Goal: Information Seeking & Learning: Learn about a topic

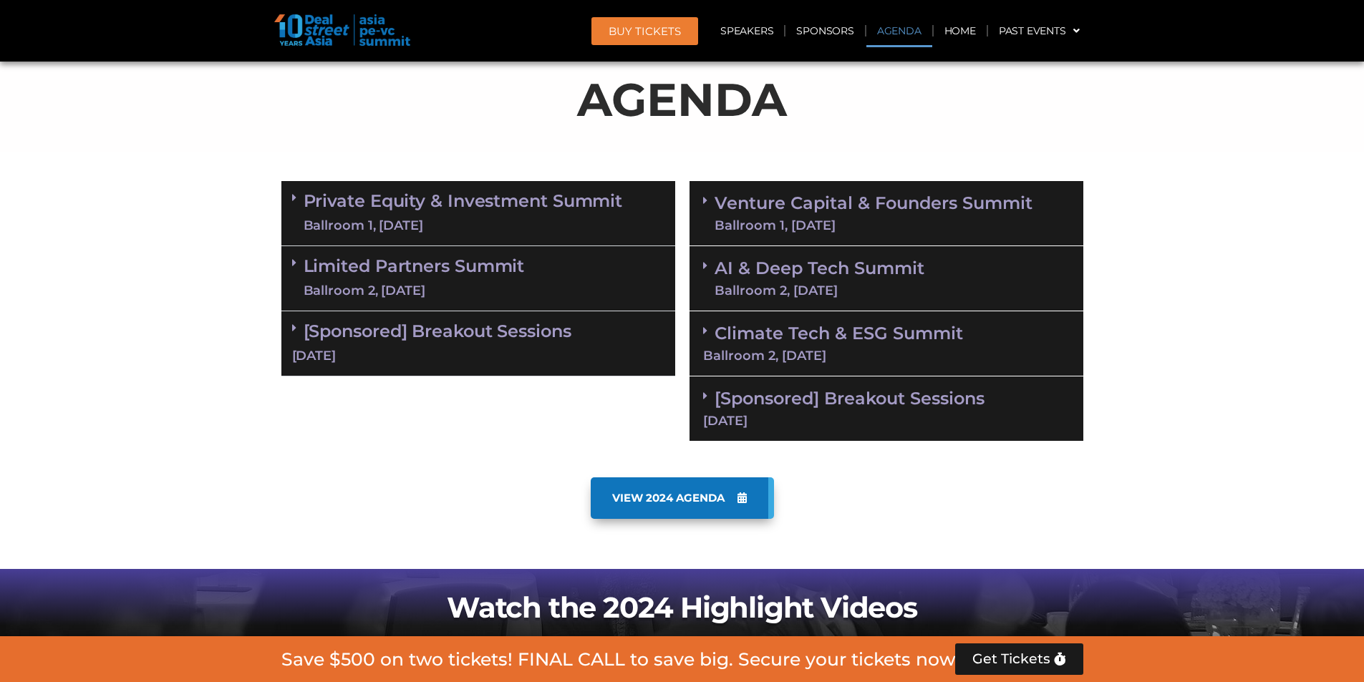
scroll to position [859, 0]
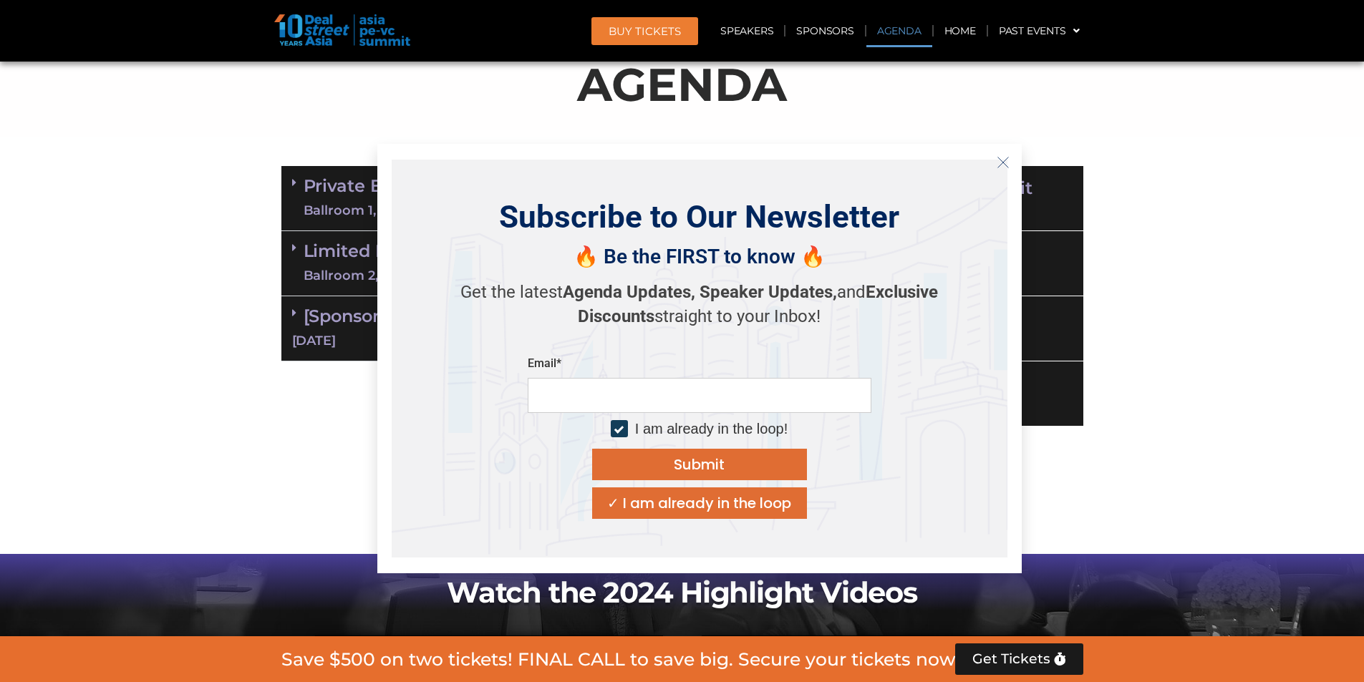
click at [997, 167] on icon "Close" at bounding box center [1002, 162] width 13 height 13
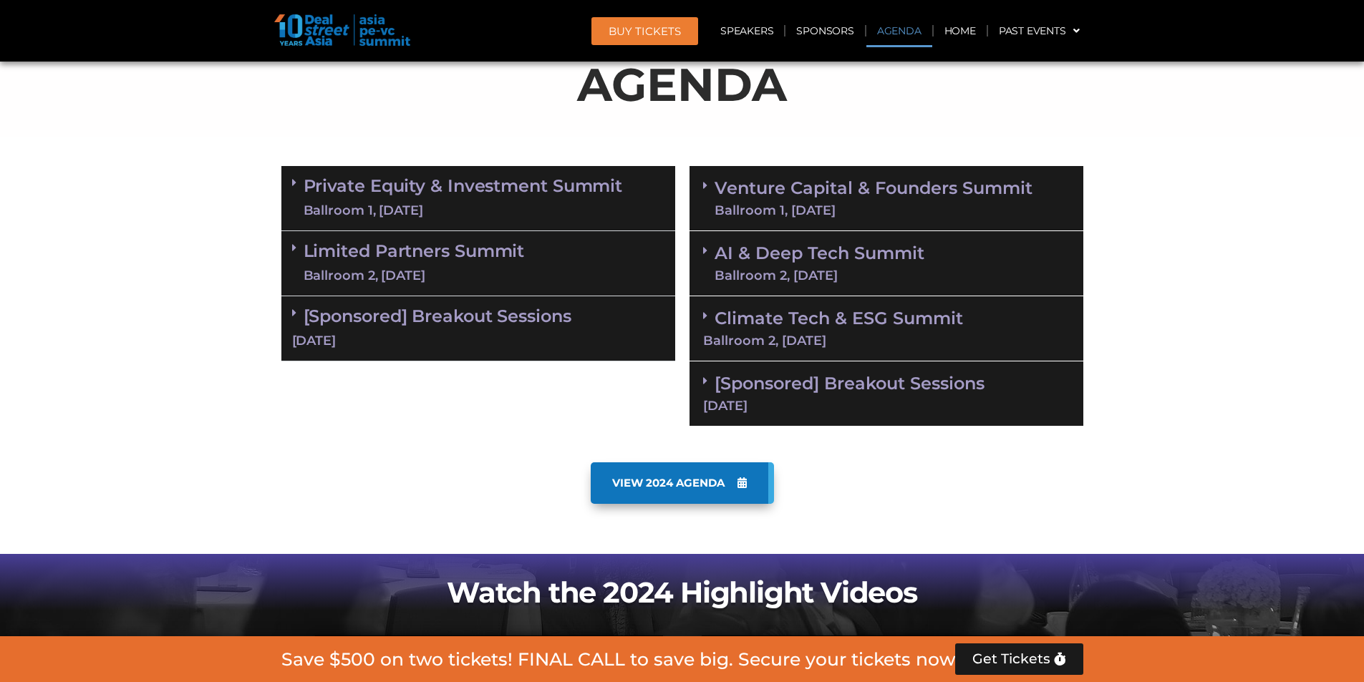
click at [510, 317] on link "[Sponsored] Breakout Sessions [DATE]" at bounding box center [478, 328] width 372 height 44
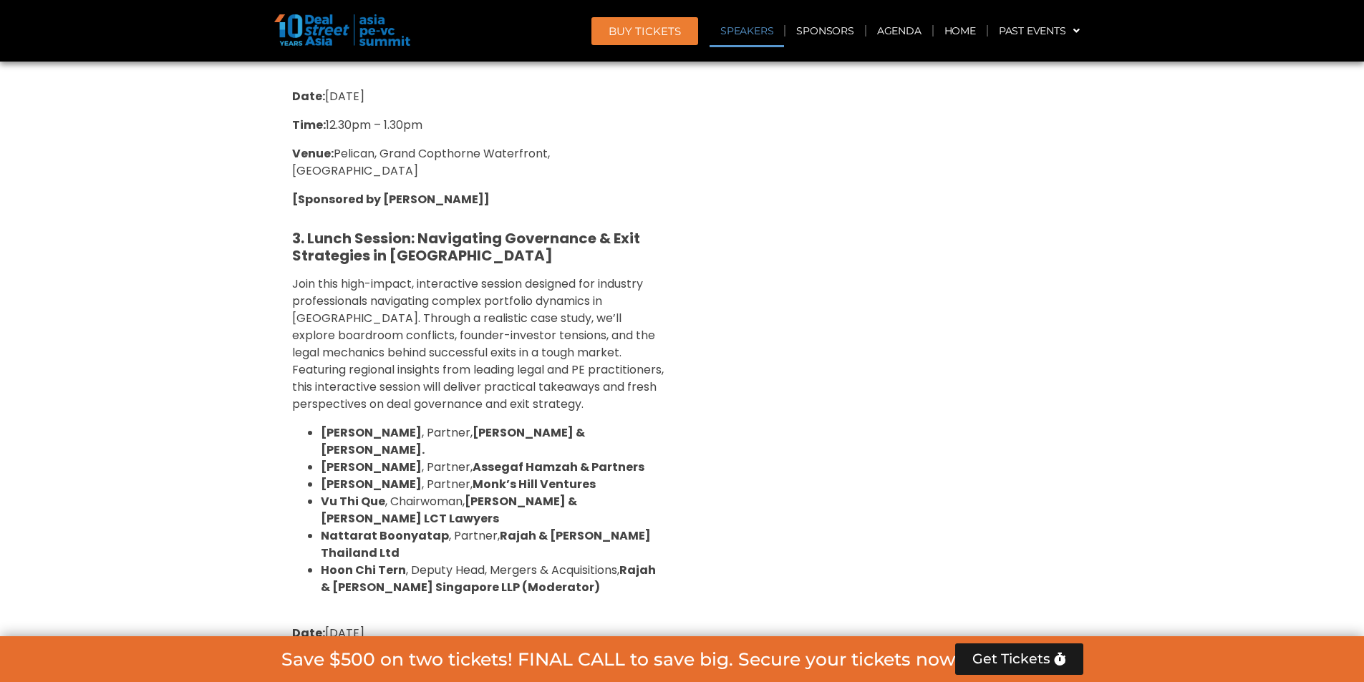
scroll to position [1861, 0]
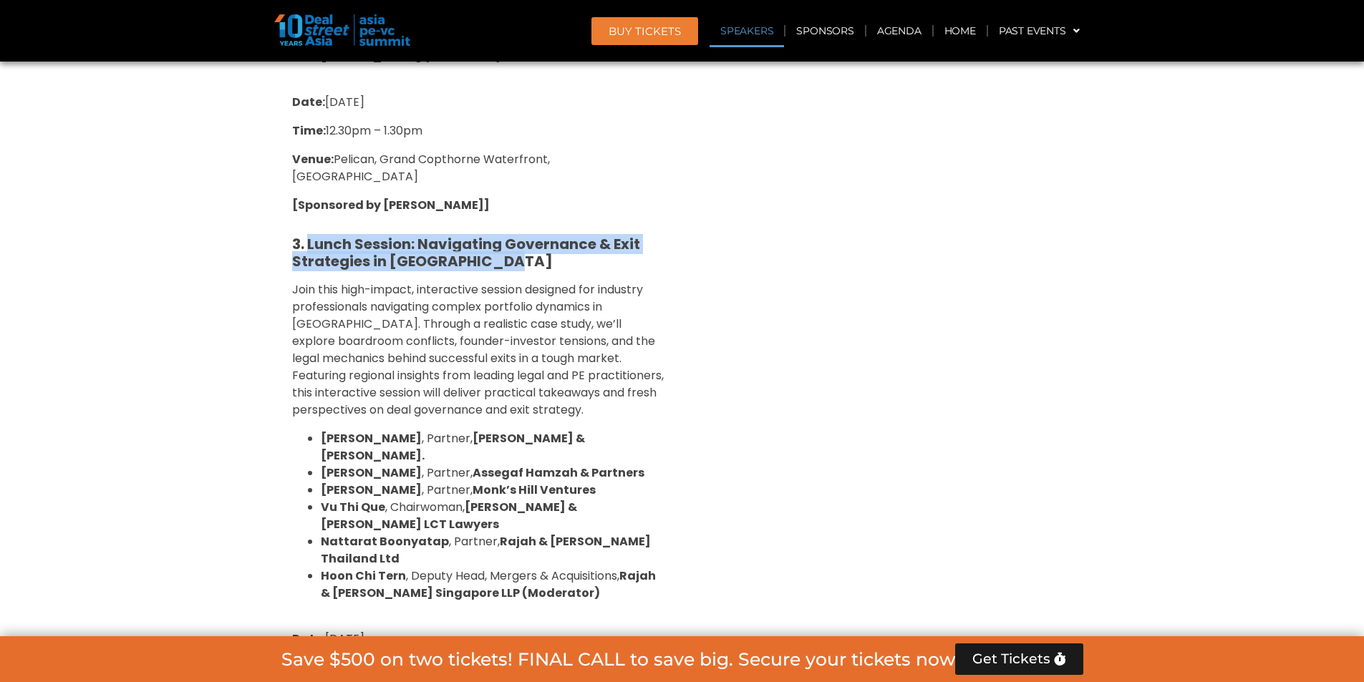
drag, startPoint x: 513, startPoint y: 225, endPoint x: 309, endPoint y: 215, distance: 203.6
click at [309, 236] on h5 "3. Lunch Session: Navigating Governance & Exit Strategies in [GEOGRAPHIC_DATA]" at bounding box center [478, 253] width 372 height 34
copy strong "Lunch Session: Navigating Governance & Exit Strategies in [GEOGRAPHIC_DATA]"
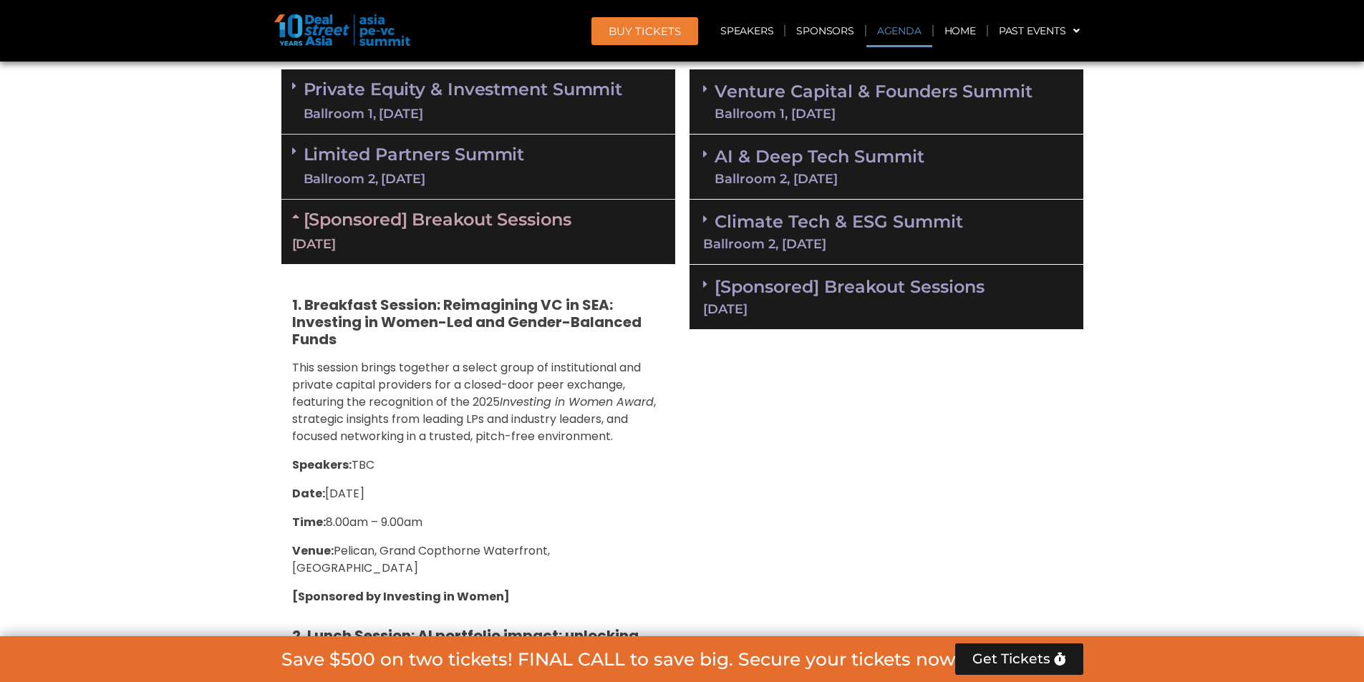
scroll to position [716, 0]
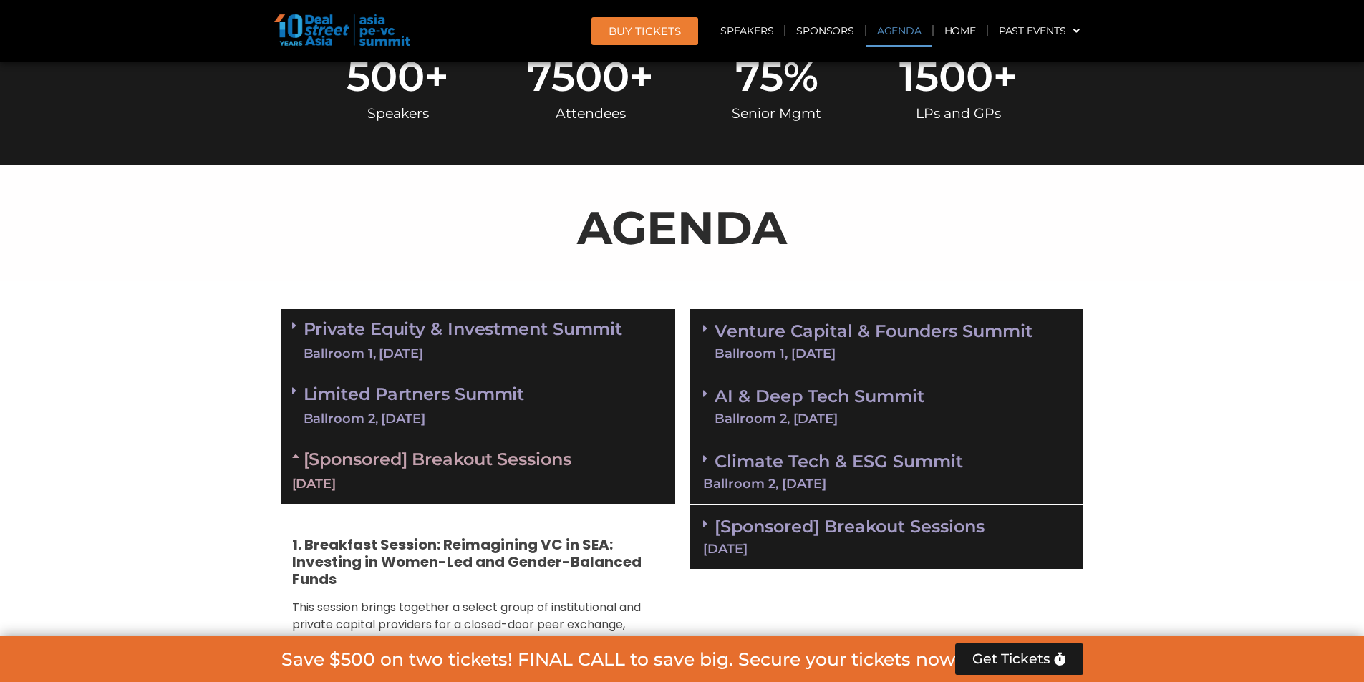
click at [582, 397] on div "Limited Partners [GEOGRAPHIC_DATA] 2, [DATE]" at bounding box center [478, 406] width 394 height 65
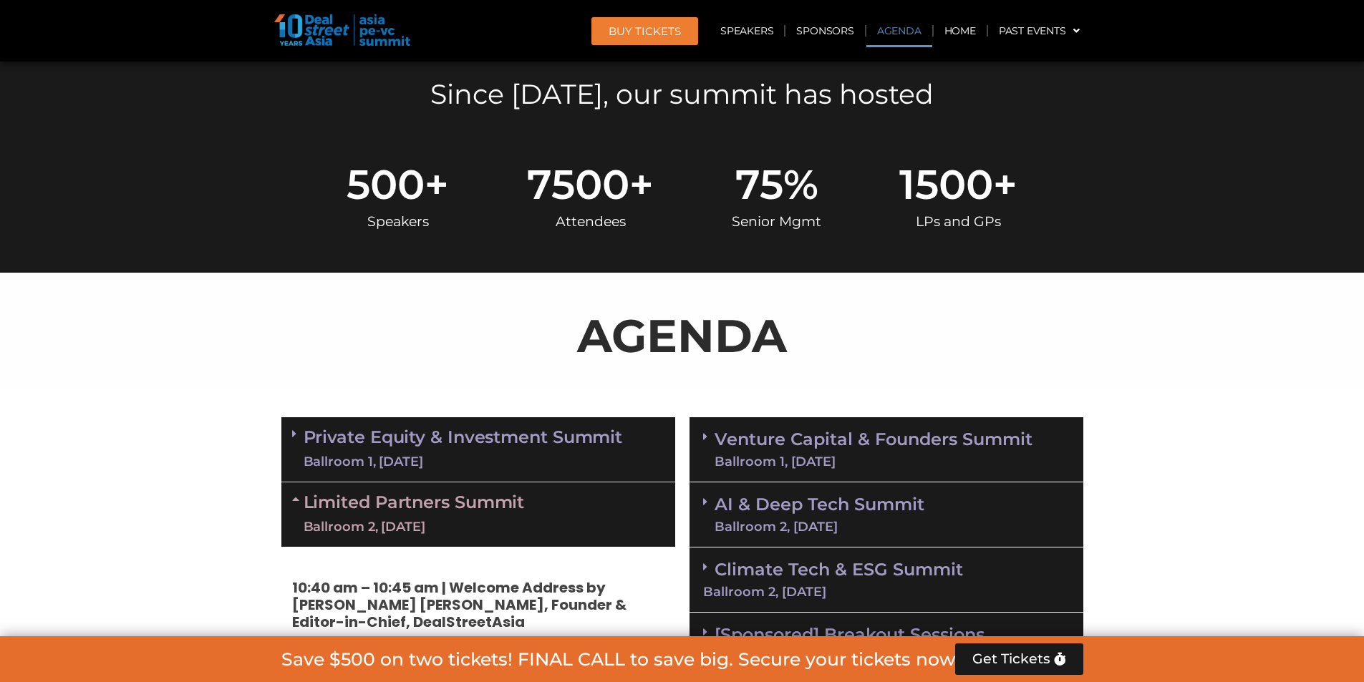
scroll to position [787, 0]
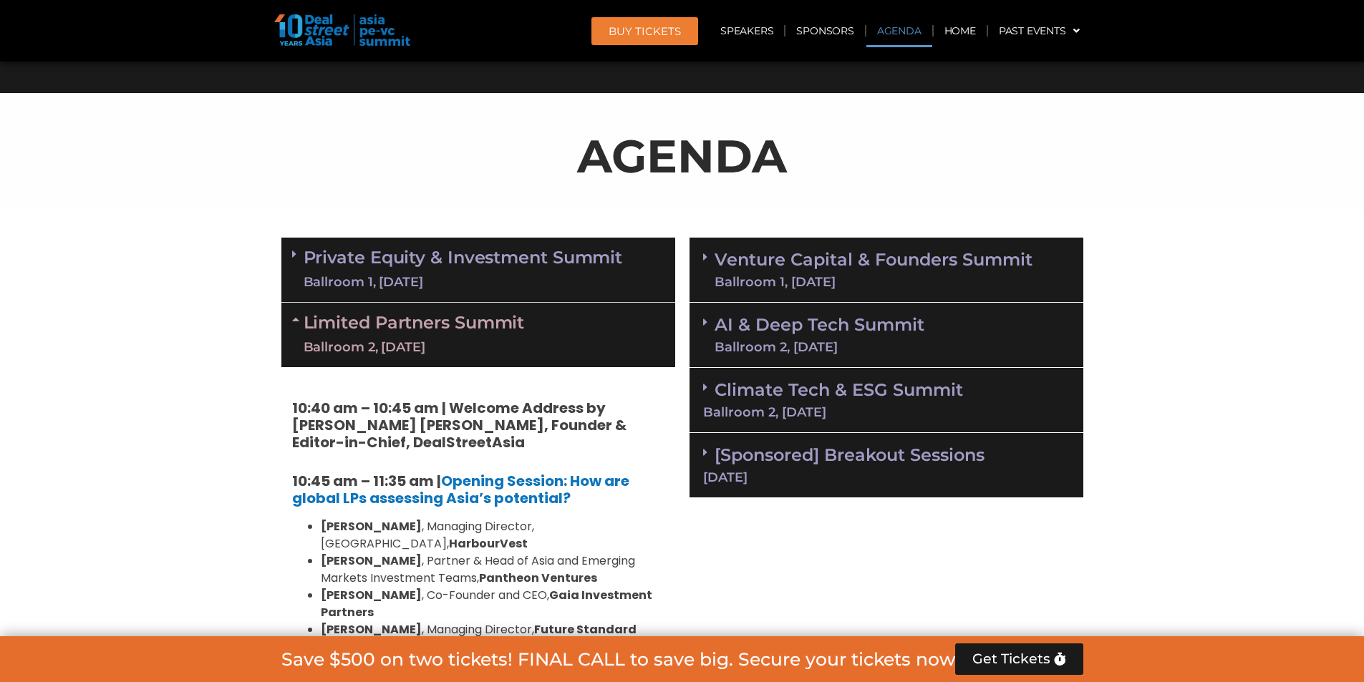
click at [803, 276] on div "Ballroom 1, [DATE]" at bounding box center [873, 282] width 318 height 13
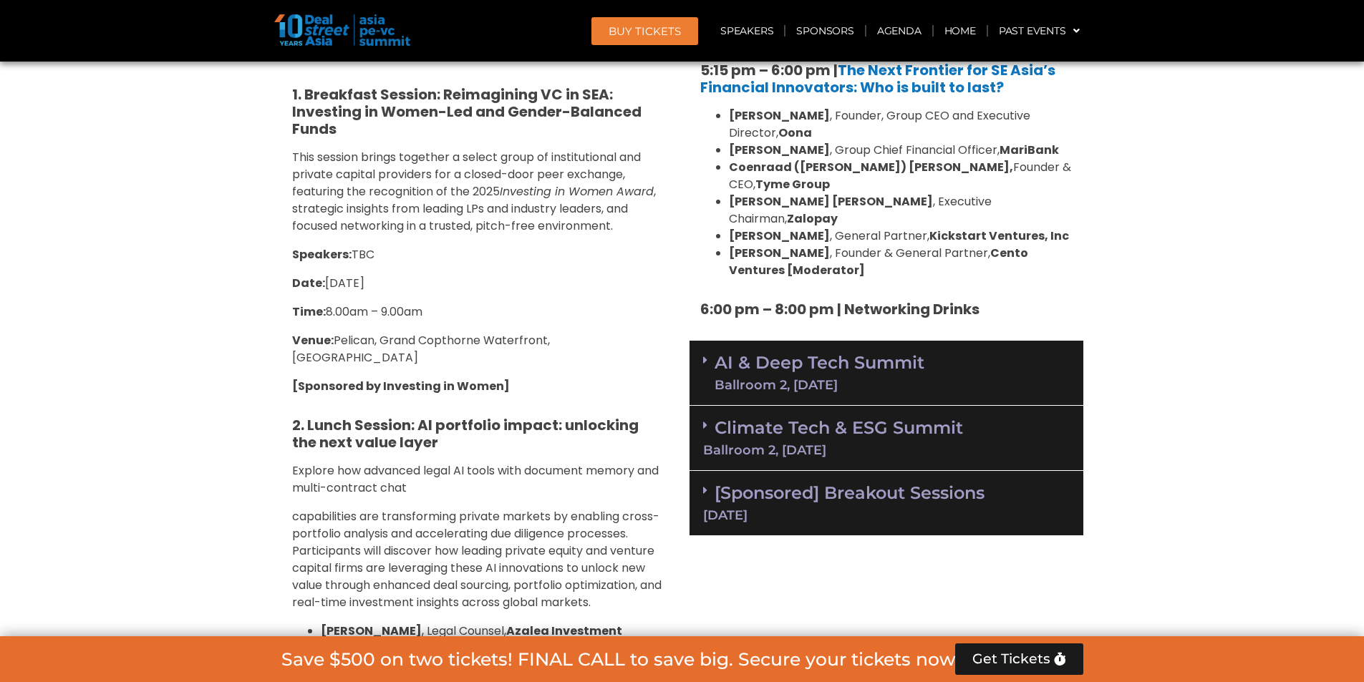
scroll to position [2792, 0]
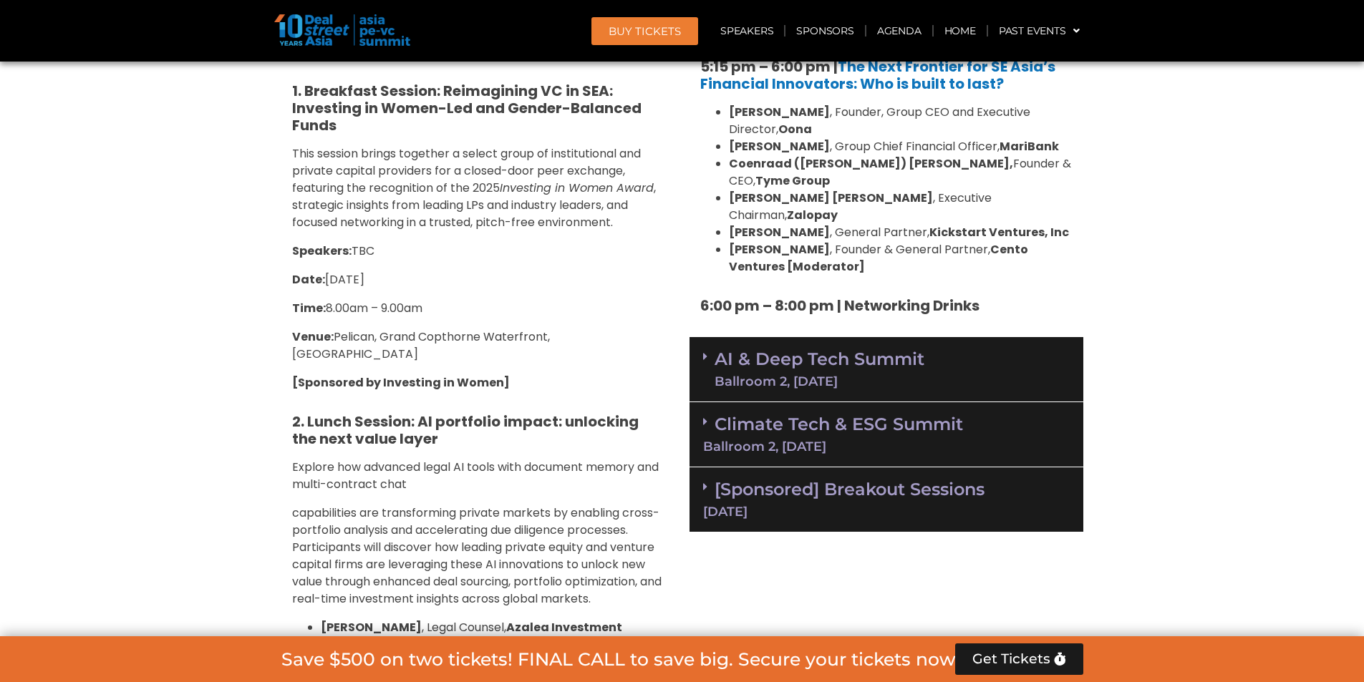
click at [916, 375] on div "Ballroom 2, [DATE]" at bounding box center [819, 381] width 210 height 13
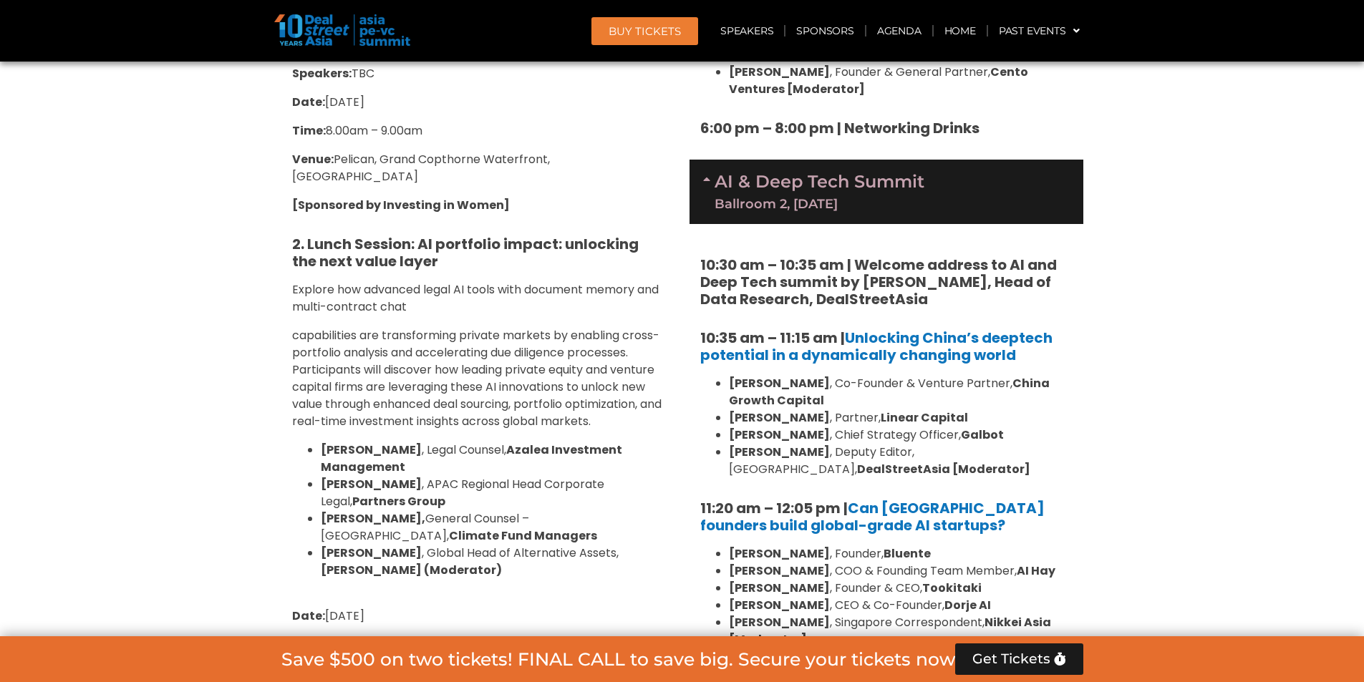
scroll to position [3364, 0]
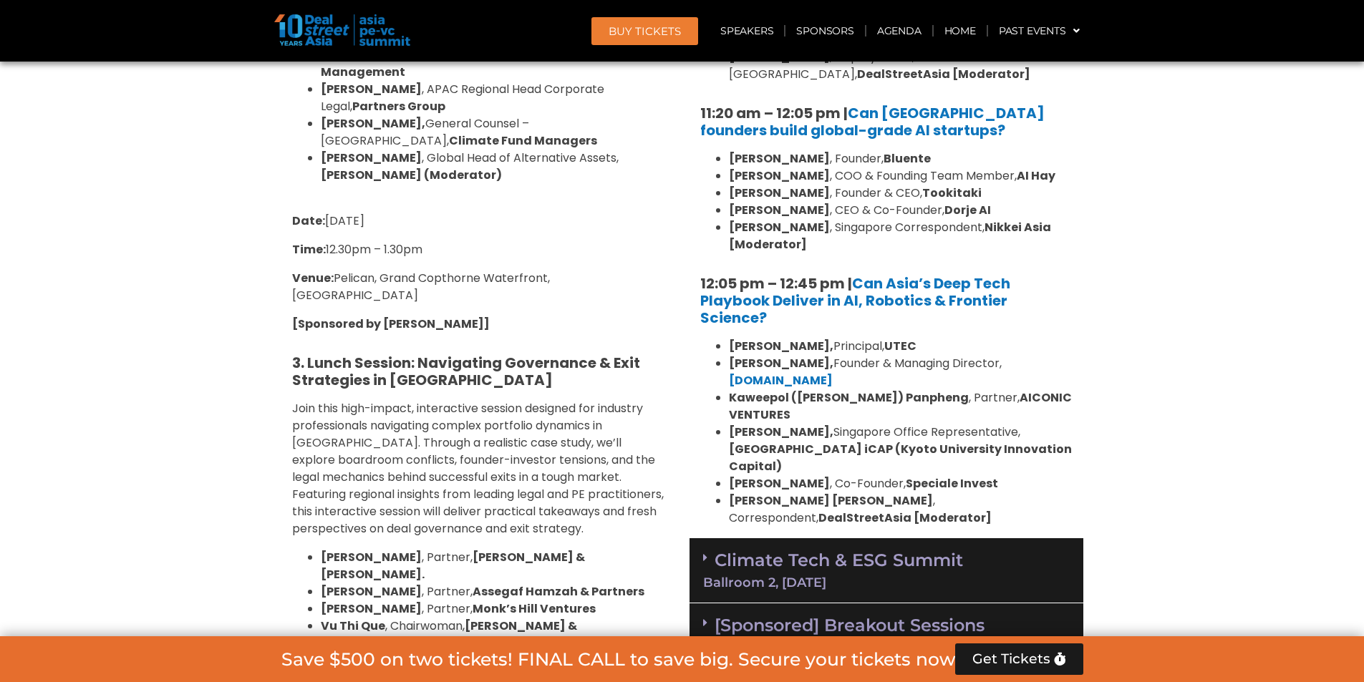
click at [1018, 641] on div "[DATE]" at bounding box center [886, 647] width 366 height 13
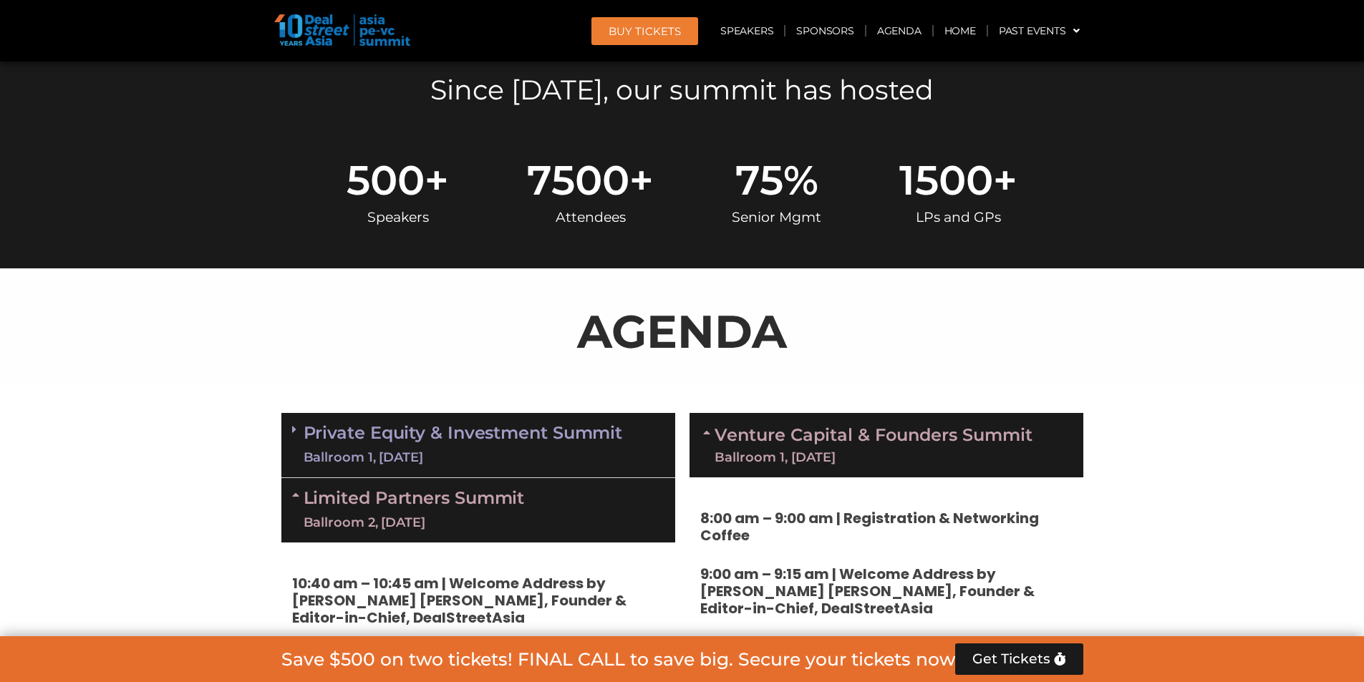
scroll to position [787, 0]
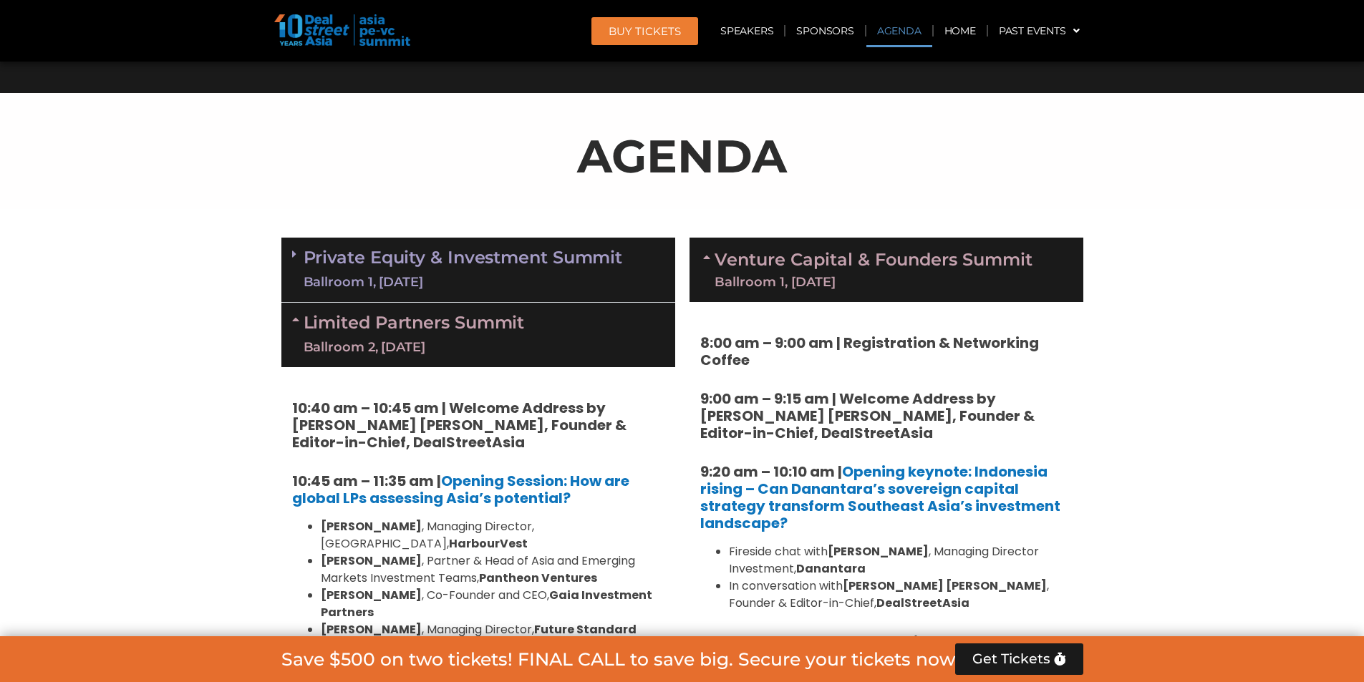
click at [527, 324] on div "Limited Partners [GEOGRAPHIC_DATA] 2, [DATE]" at bounding box center [478, 335] width 394 height 64
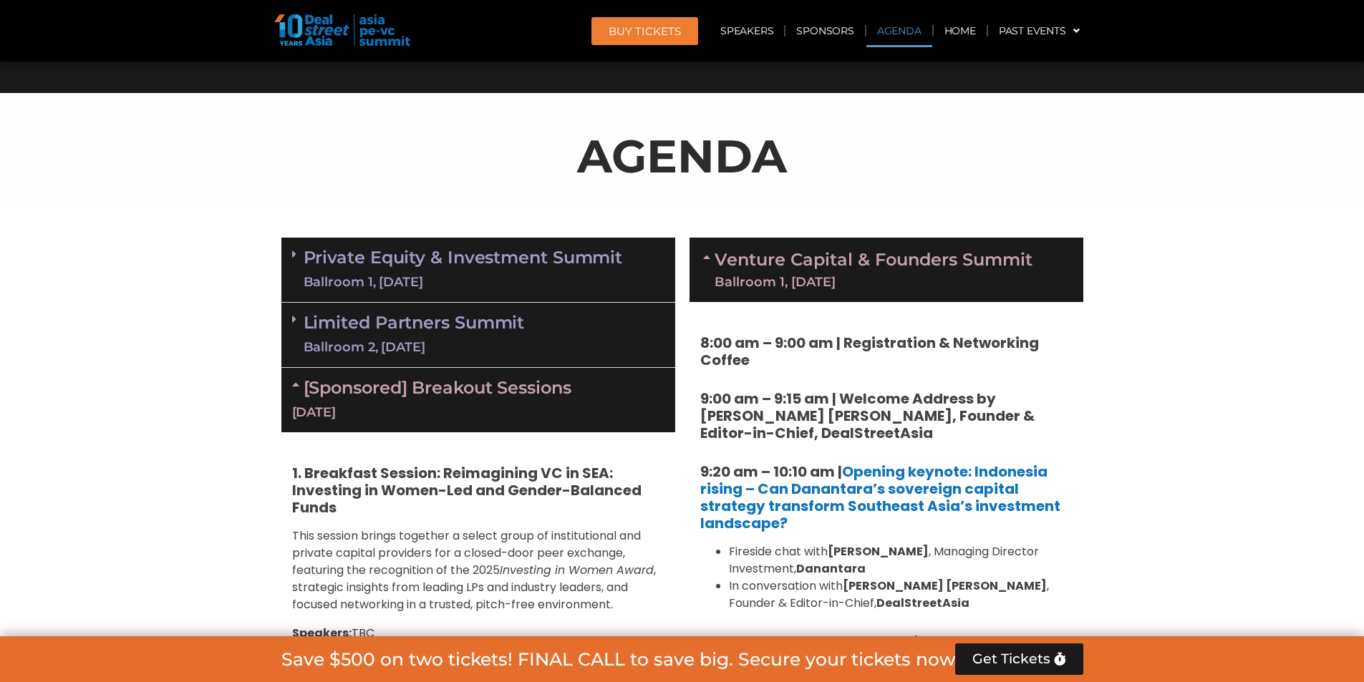
click at [527, 324] on div "Limited Partners [GEOGRAPHIC_DATA] 2, [DATE]" at bounding box center [478, 335] width 394 height 65
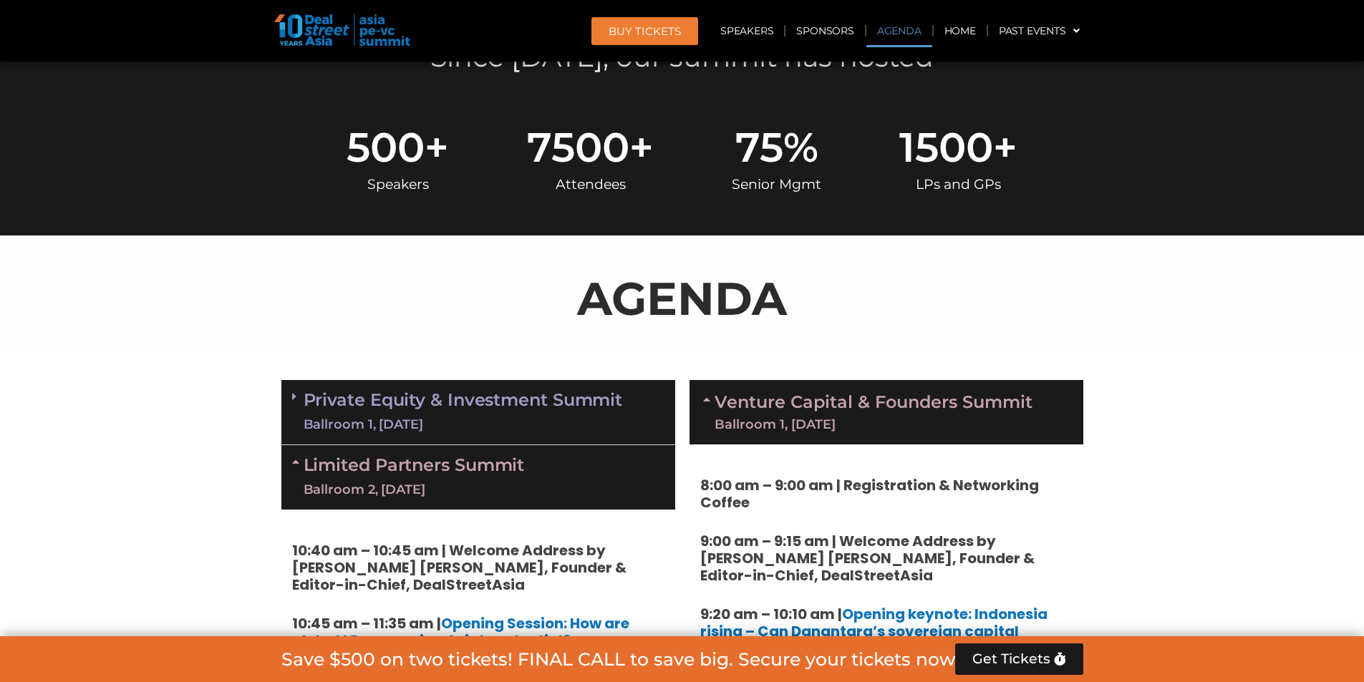
scroll to position [644, 0]
